Goal: Navigation & Orientation: Find specific page/section

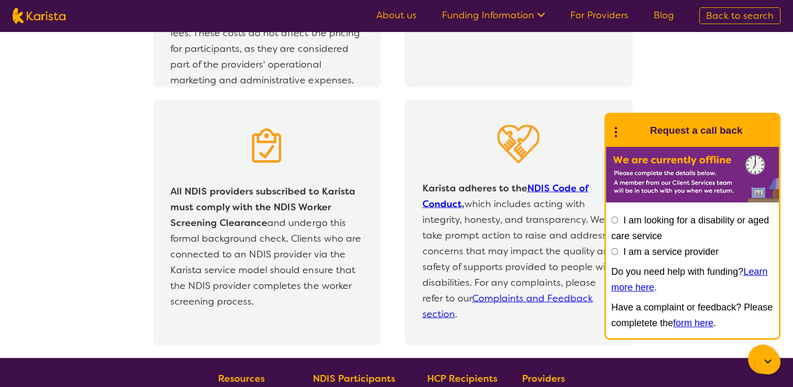
scroll to position [2331, 0]
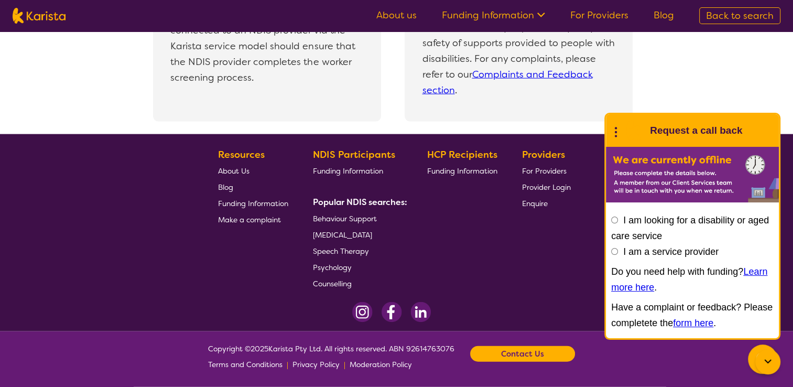
click at [244, 169] on span "About Us" at bounding box center [233, 170] width 31 height 9
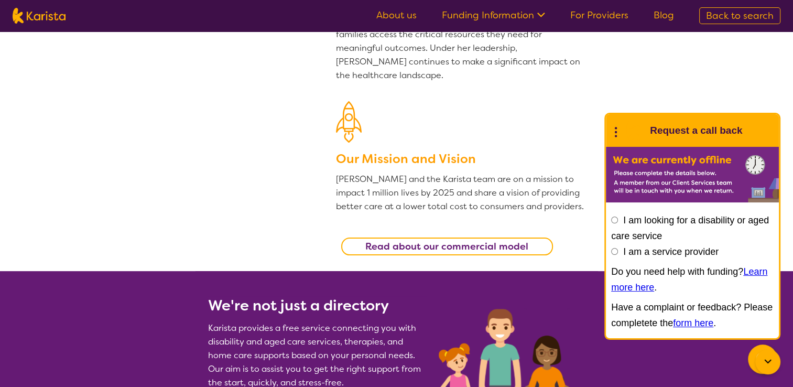
scroll to position [210, 0]
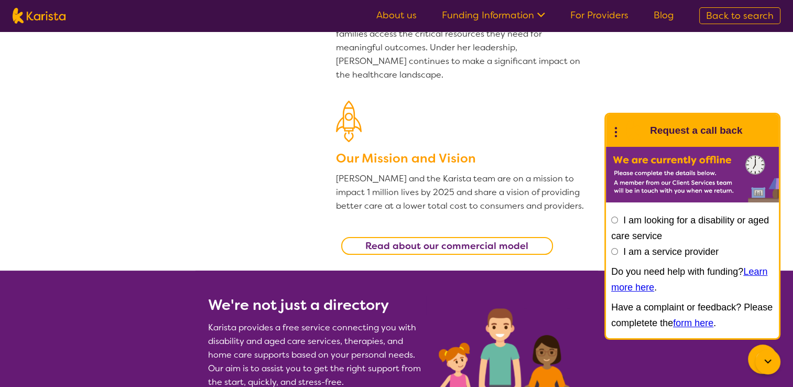
click at [471, 20] on link "Funding Information" at bounding box center [493, 15] width 103 height 13
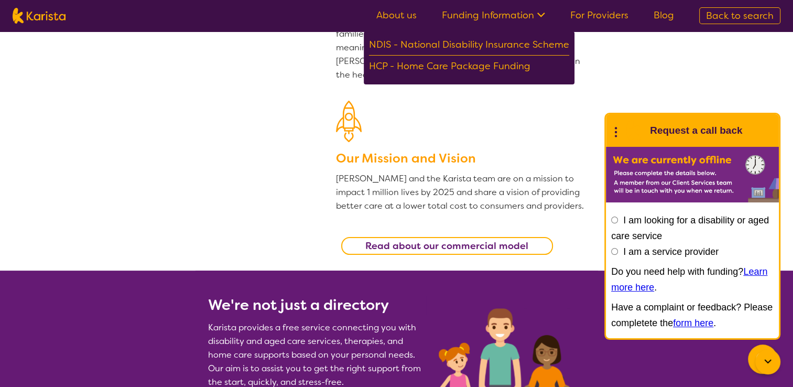
click at [403, 20] on link "About us" at bounding box center [396, 15] width 40 height 13
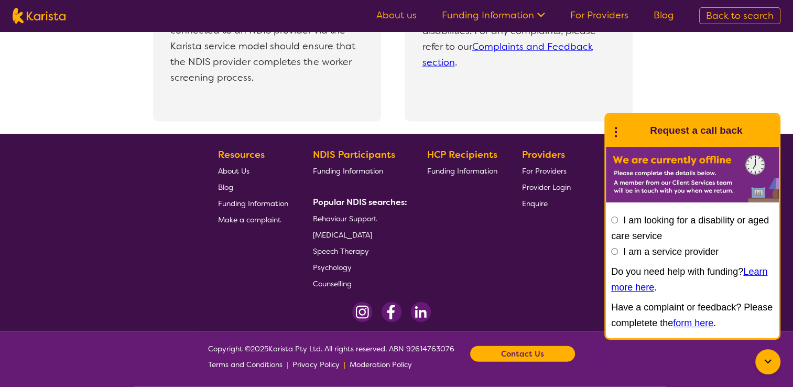
scroll to position [2331, 0]
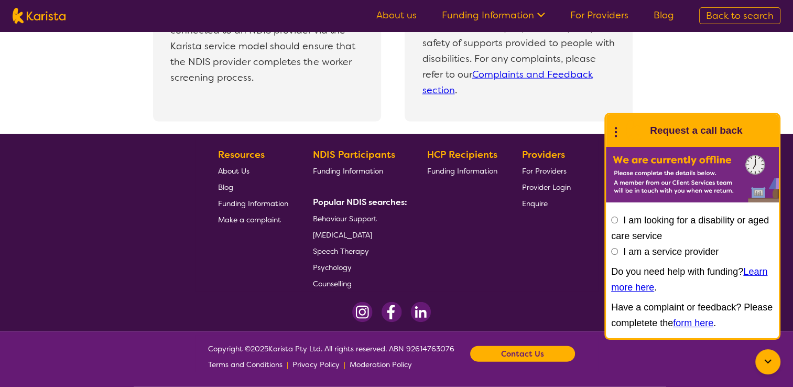
click at [222, 186] on span "Blog" at bounding box center [225, 186] width 15 height 9
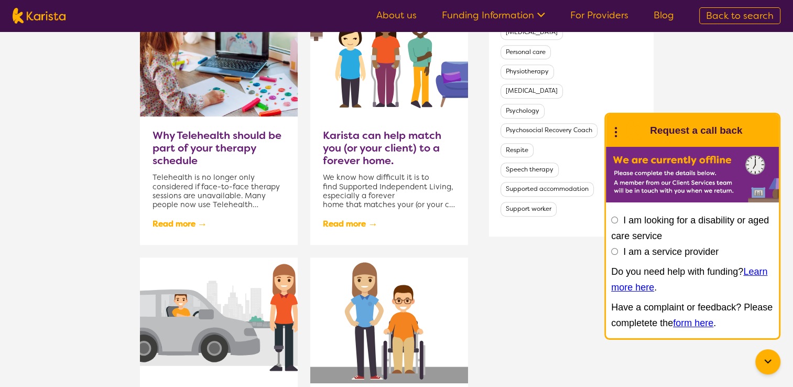
scroll to position [1101, 0]
